Goal: Task Accomplishment & Management: Manage account settings

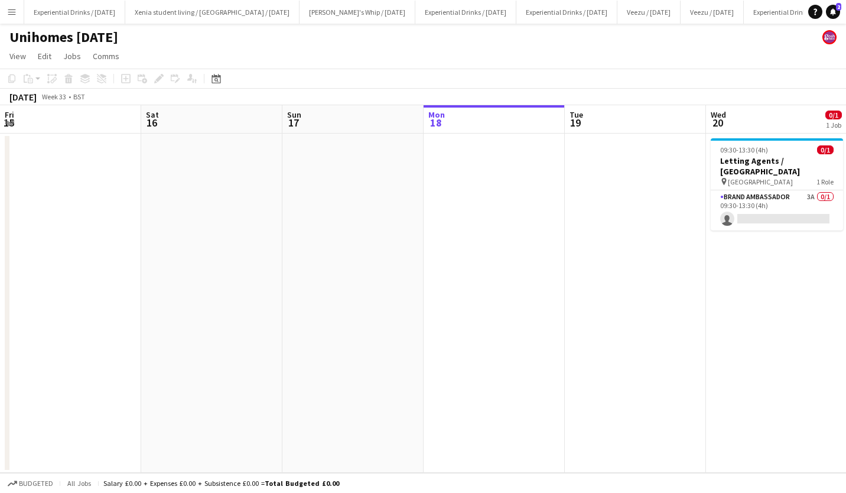
scroll to position [0, 282]
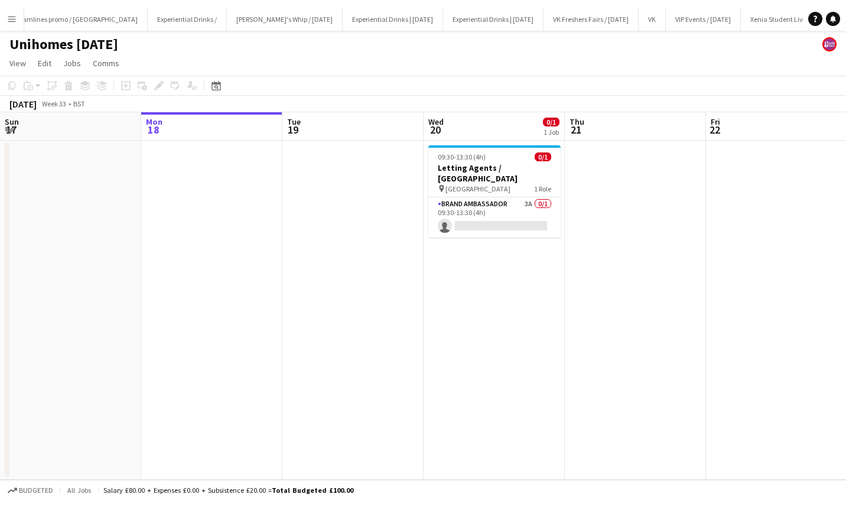
scroll to position [0, 1073]
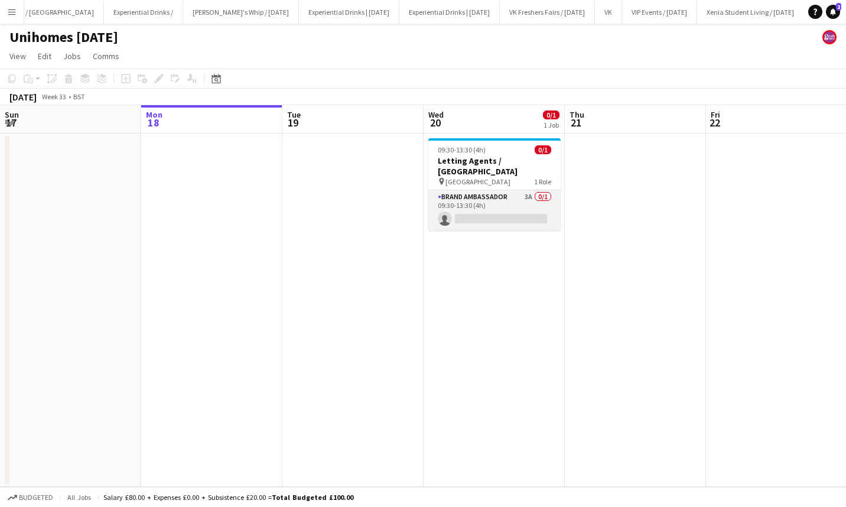
click at [520, 204] on app-card-role "Brand Ambassador 3A 0/1 09:30-13:30 (4h) single-neutral-actions" at bounding box center [494, 210] width 132 height 40
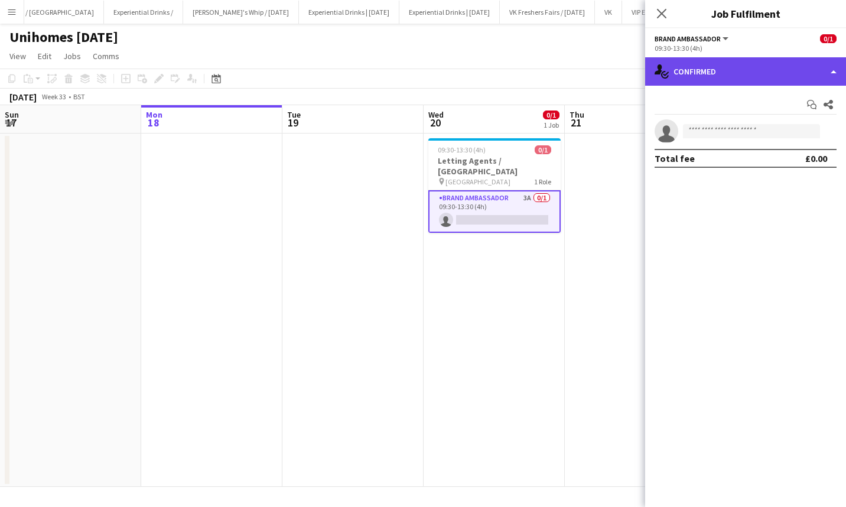
click at [744, 75] on div "single-neutral-actions-check-2 Confirmed" at bounding box center [745, 71] width 201 height 28
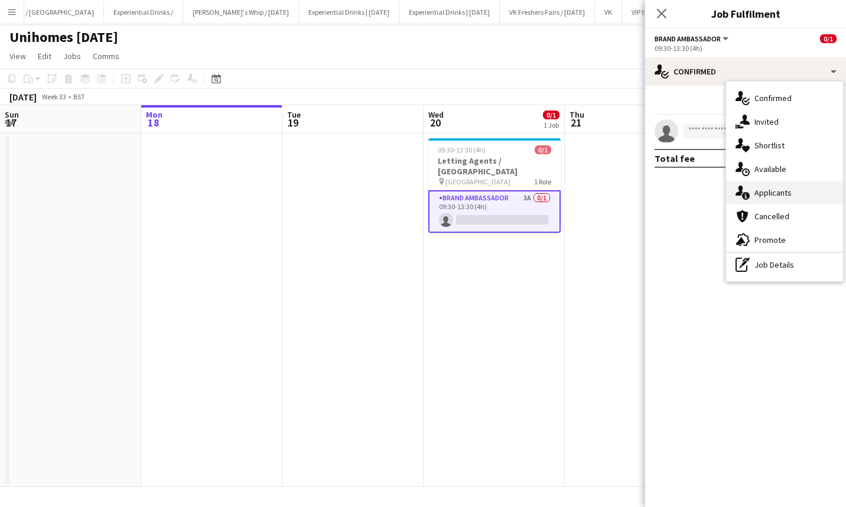
click at [772, 189] on div "single-neutral-actions-information Applicants" at bounding box center [784, 193] width 117 height 24
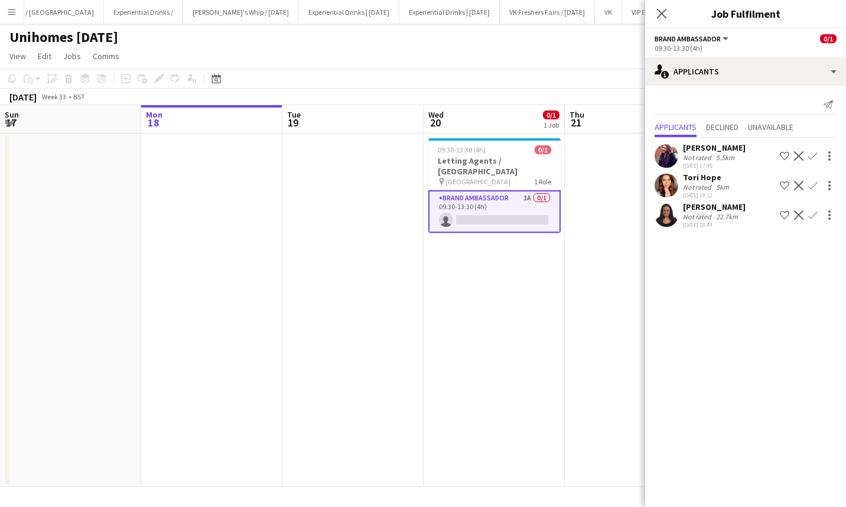
click at [702, 201] on div "[PERSON_NAME]" at bounding box center [714, 206] width 63 height 11
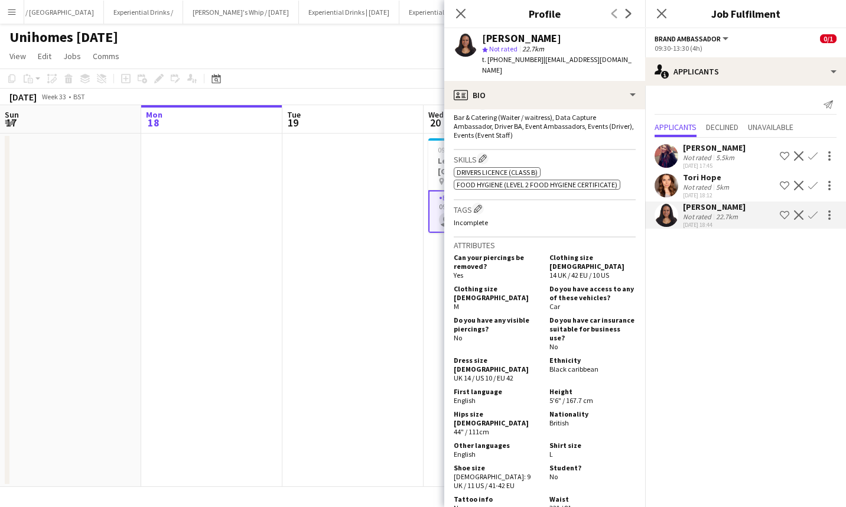
scroll to position [0, 0]
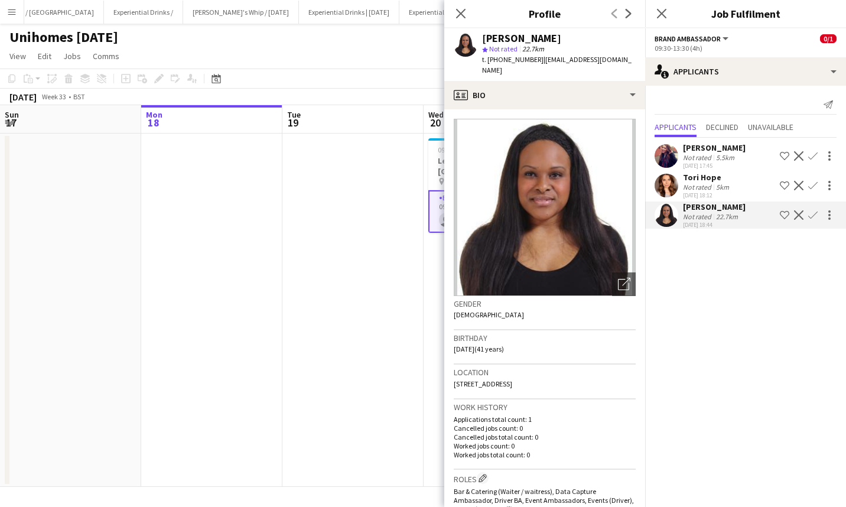
click at [717, 149] on div "[PERSON_NAME]" at bounding box center [714, 147] width 63 height 11
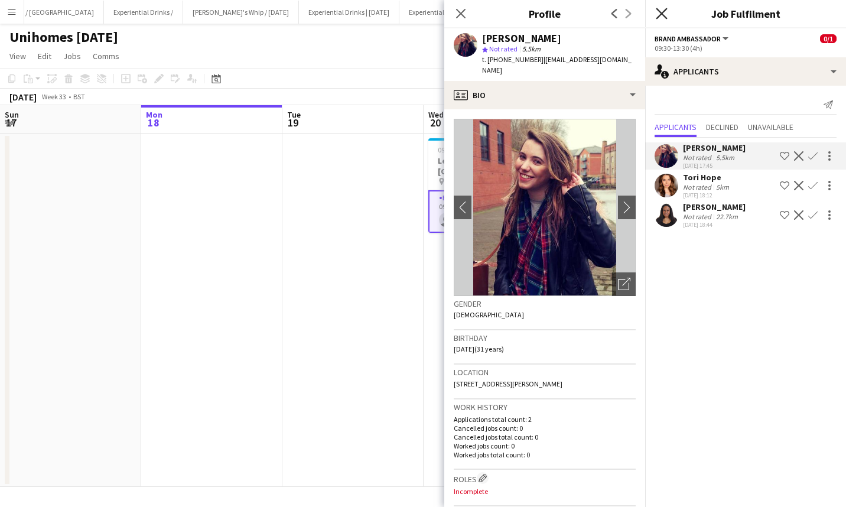
click at [657, 14] on icon "Close pop-in" at bounding box center [661, 13] width 11 height 11
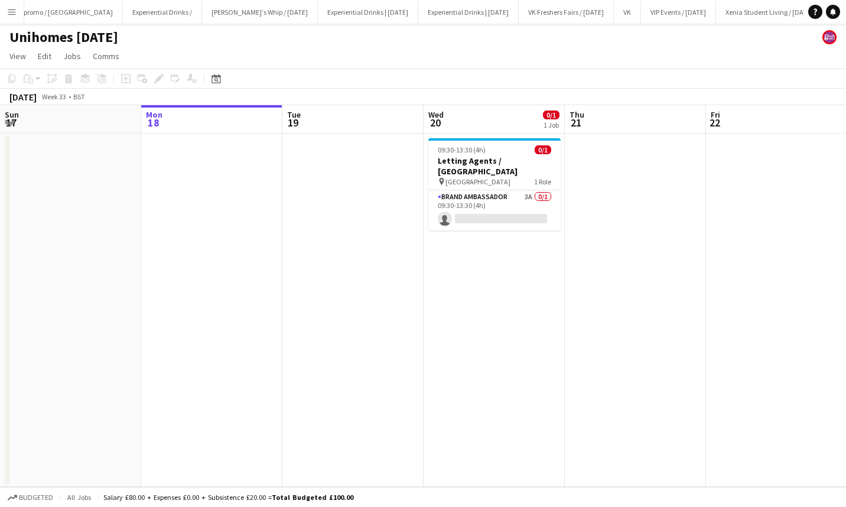
scroll to position [0, 1073]
click at [486, 195] on app-card-role "Brand Ambassador 3A 0/1 09:30-13:30 (4h) single-neutral-actions" at bounding box center [494, 210] width 132 height 40
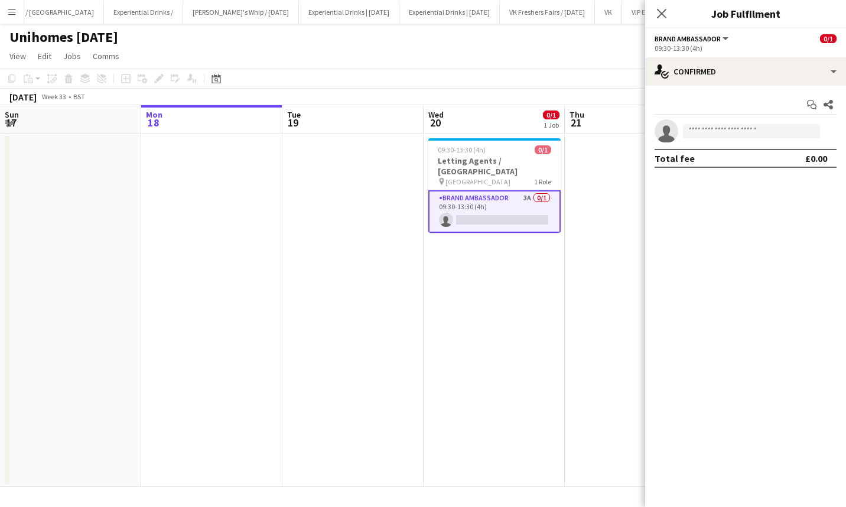
click at [731, 57] on app-options-switcher "Brand Ambassador All roles Brand Ambassador 0/1 09:30-13:30 (4h)" at bounding box center [745, 42] width 201 height 29
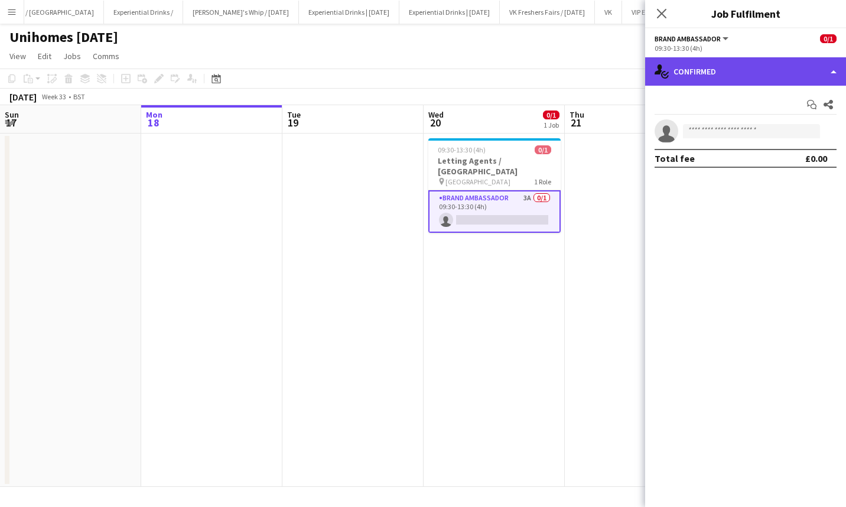
click at [735, 66] on div "single-neutral-actions-check-2 Confirmed" at bounding box center [745, 71] width 201 height 28
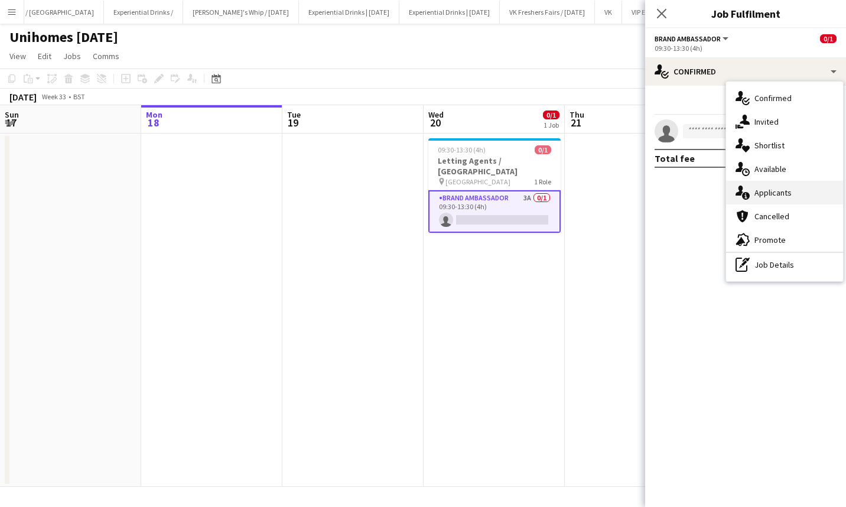
click at [777, 189] on div "single-neutral-actions-information Applicants" at bounding box center [784, 193] width 117 height 24
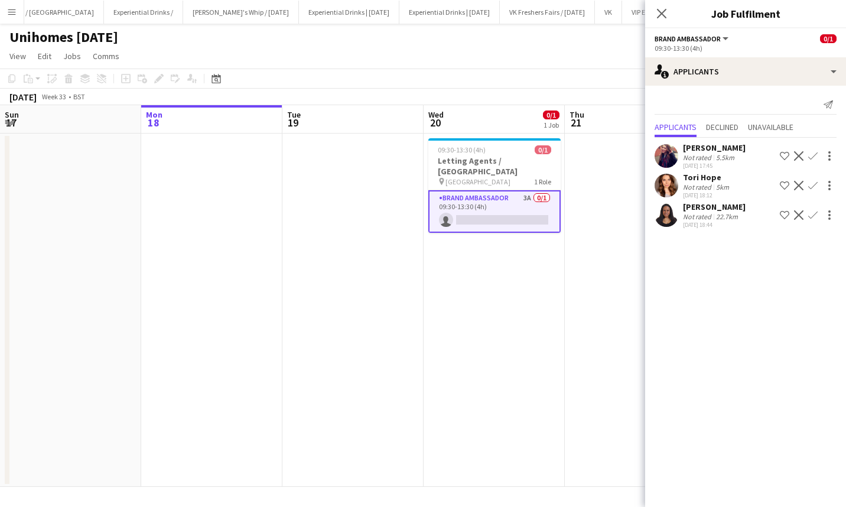
click at [696, 148] on div "[PERSON_NAME]" at bounding box center [714, 147] width 63 height 11
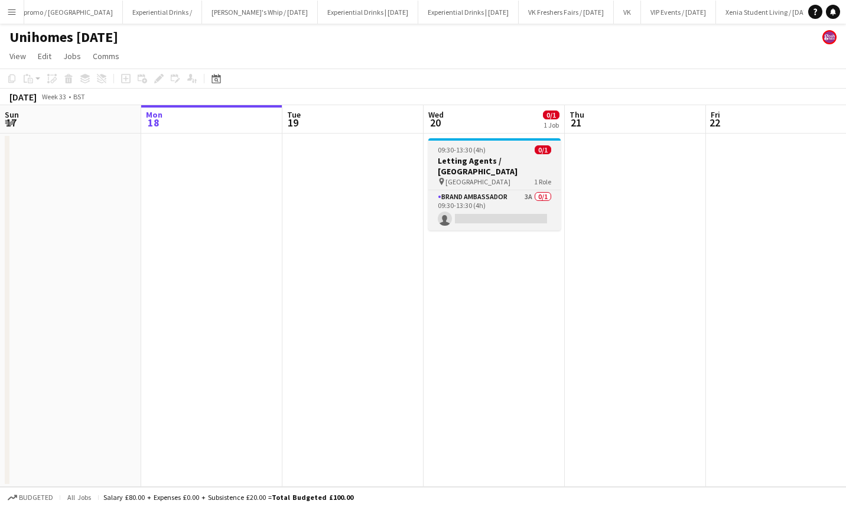
scroll to position [0, 1073]
click at [521, 177] on div "pin Nottingham 1 Role" at bounding box center [494, 181] width 132 height 9
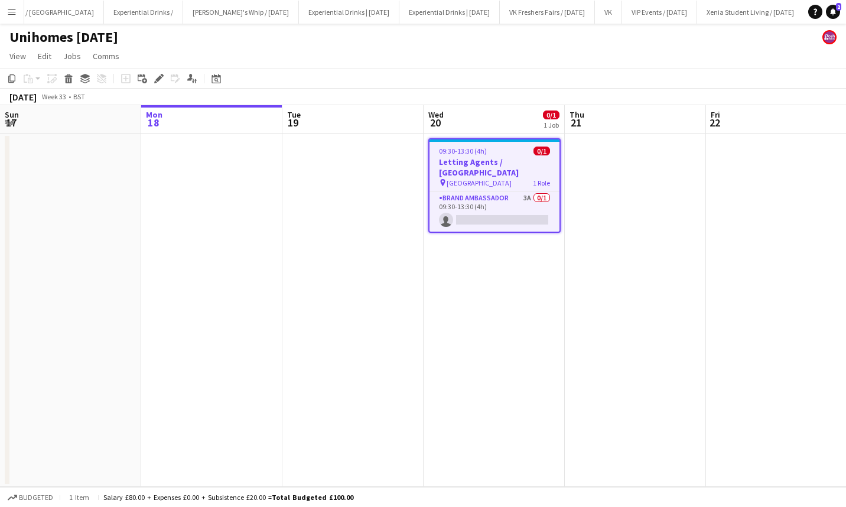
click at [14, 9] on app-icon "Menu" at bounding box center [11, 11] width 9 height 9
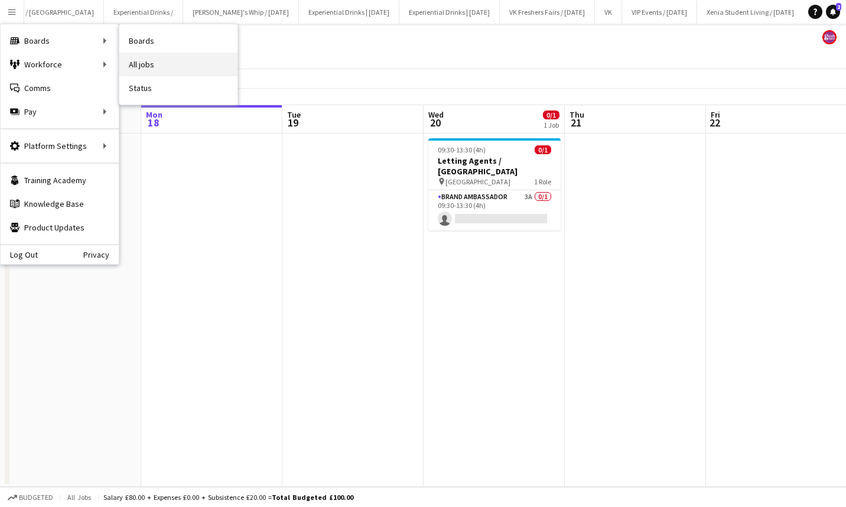
click at [153, 69] on link "All jobs" at bounding box center [178, 65] width 118 height 24
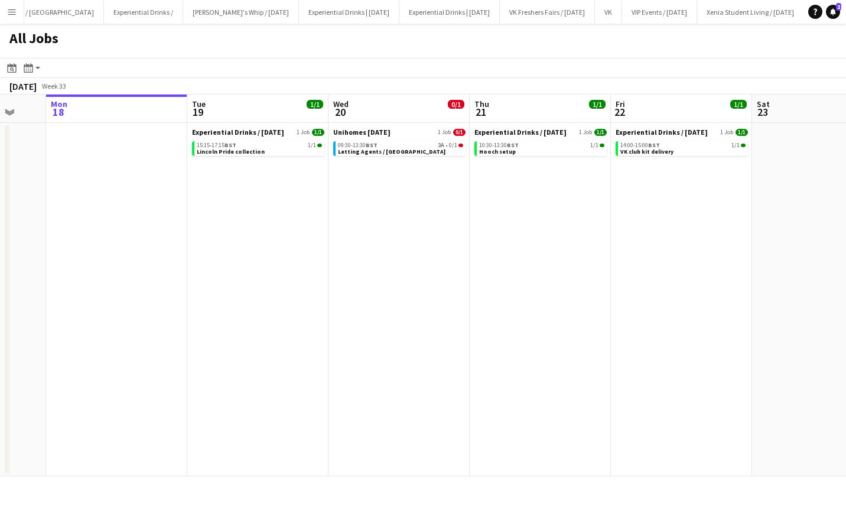
scroll to position [0, 378]
